Goal: Transaction & Acquisition: Purchase product/service

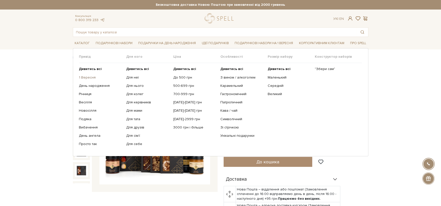
click at [90, 75] on link "1 Вересня" at bounding box center [100, 77] width 43 height 5
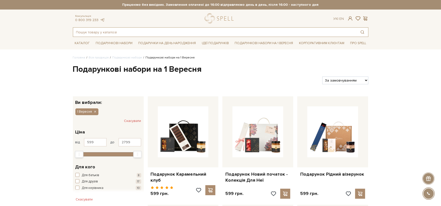
click at [133, 32] on input "text" at bounding box center [214, 32] width 283 height 9
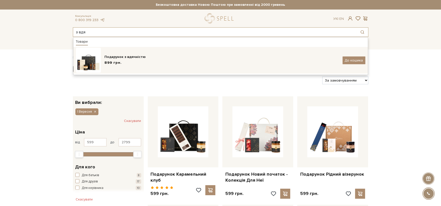
type input "з вдя"
click at [124, 54] on div "Подарунок з вдячністю 899 грн. До кошика" at bounding box center [221, 60] width 290 height 25
